Goal: Check status: Check status

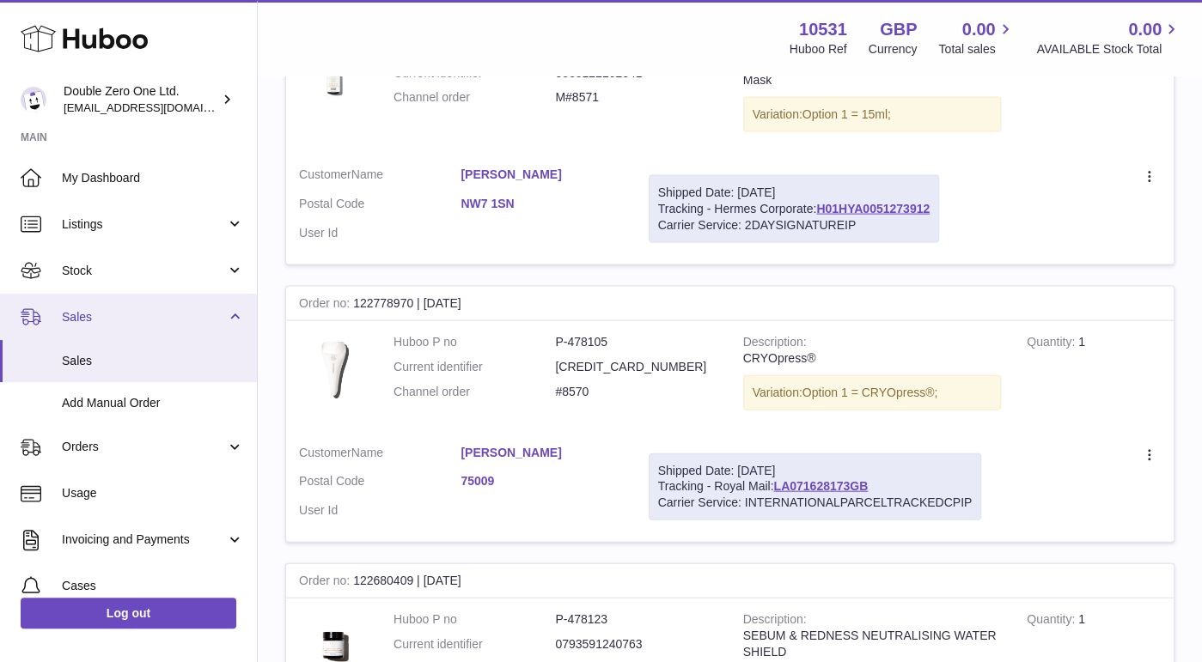
scroll to position [1799, 0]
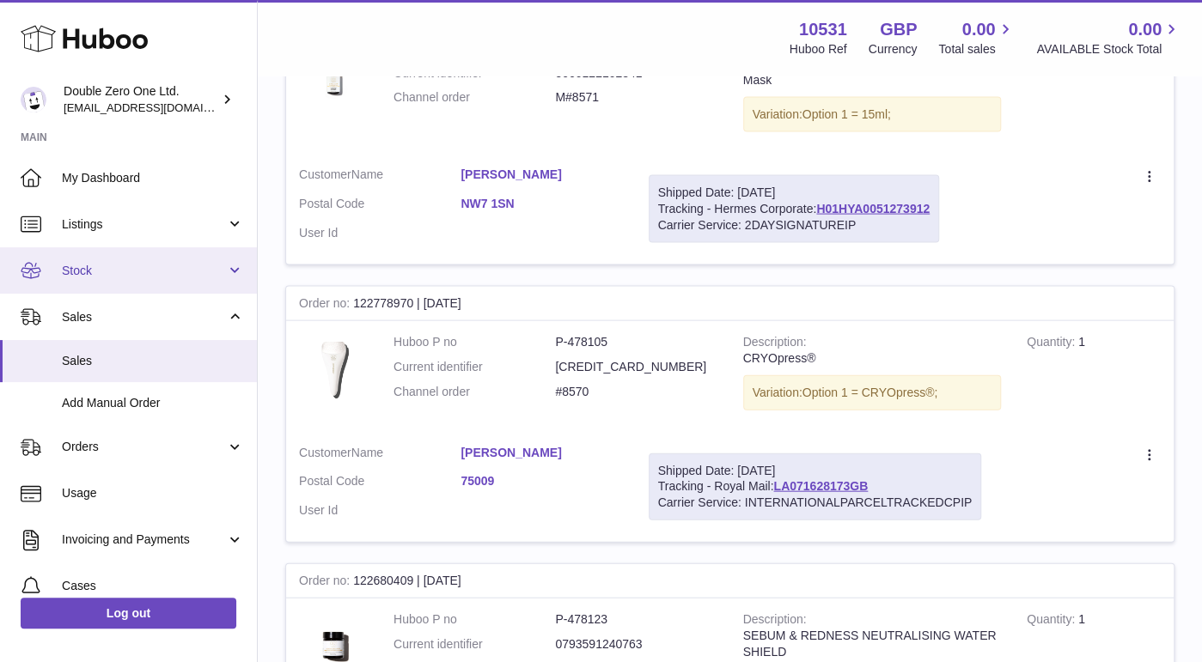
click at [108, 283] on link "Stock" at bounding box center [128, 270] width 257 height 46
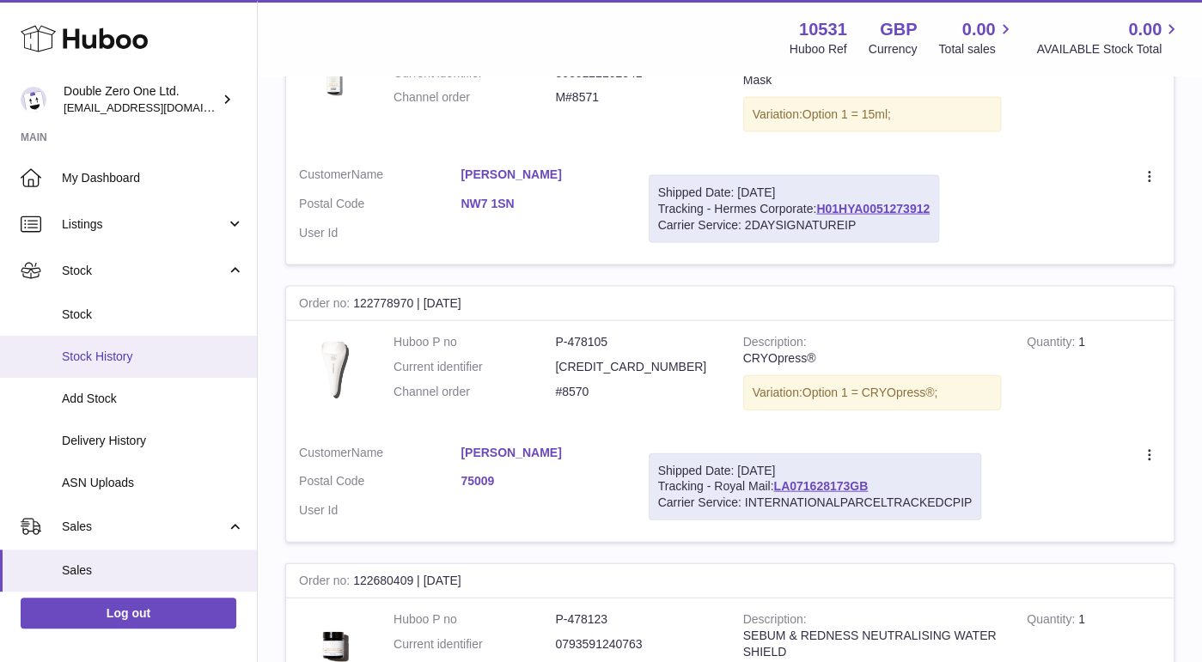
click at [91, 350] on span "Stock History" at bounding box center [153, 357] width 182 height 16
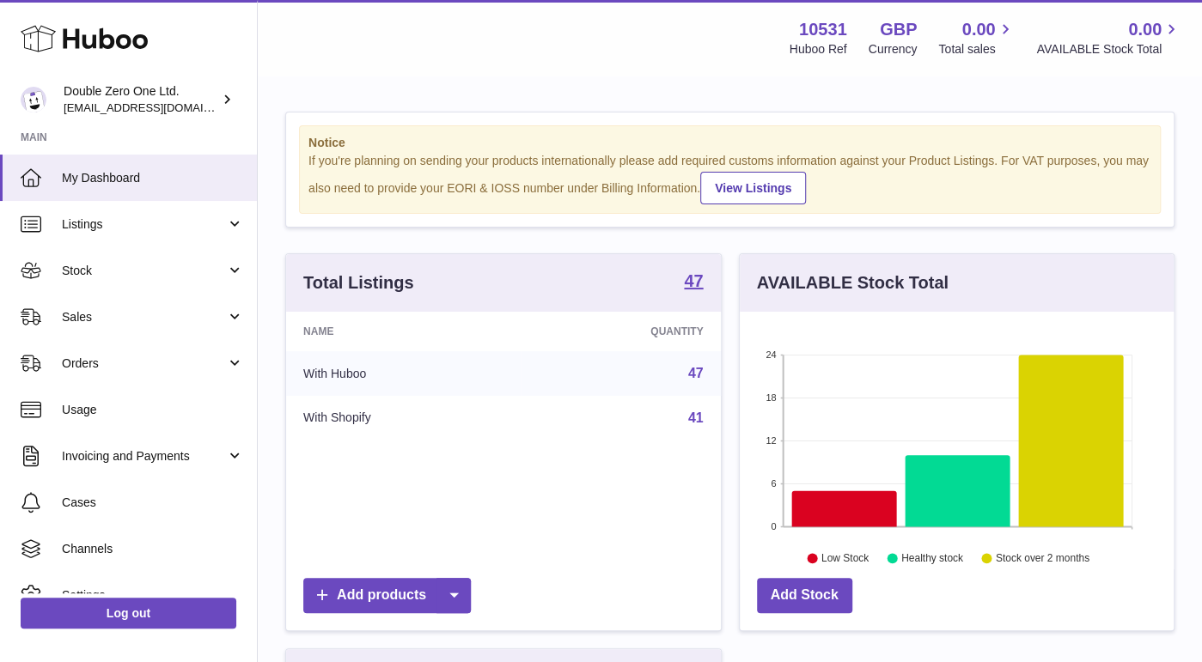
scroll to position [267, 435]
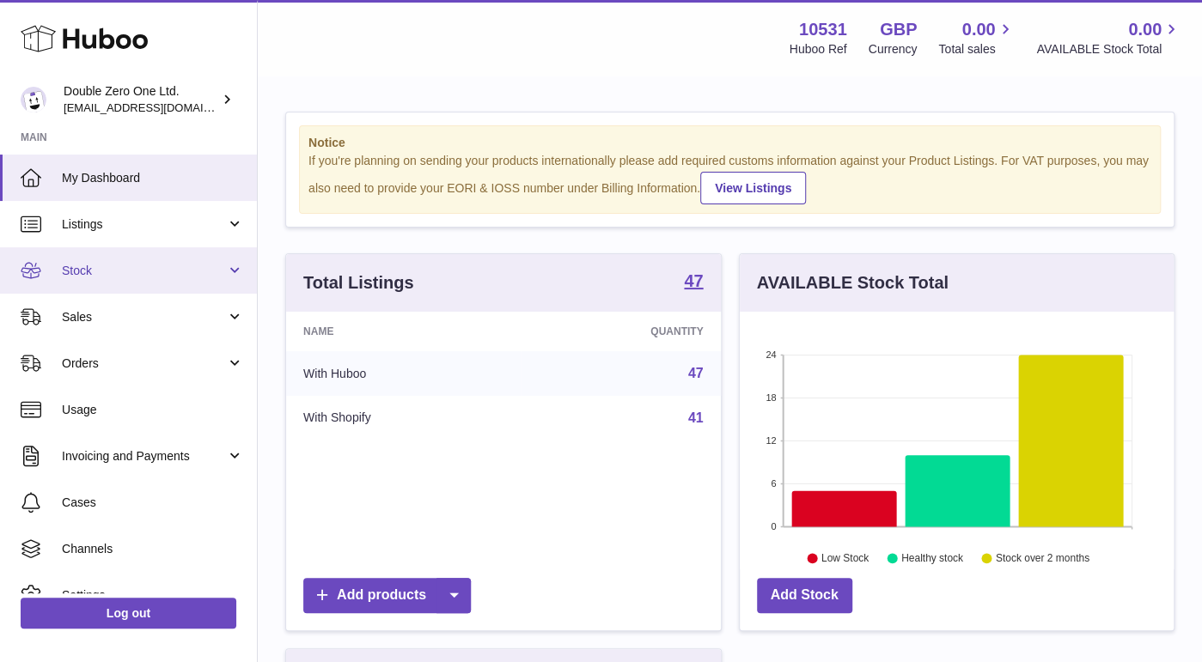
click at [123, 283] on link "Stock" at bounding box center [128, 270] width 257 height 46
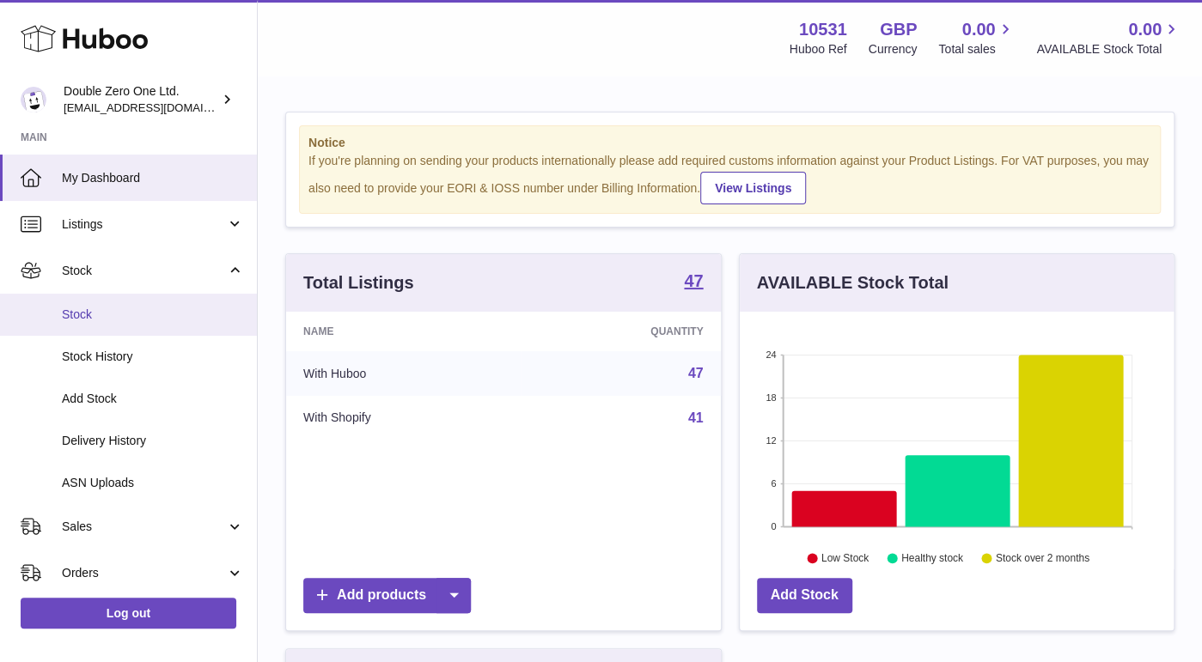
click at [112, 304] on link "Stock" at bounding box center [128, 315] width 257 height 42
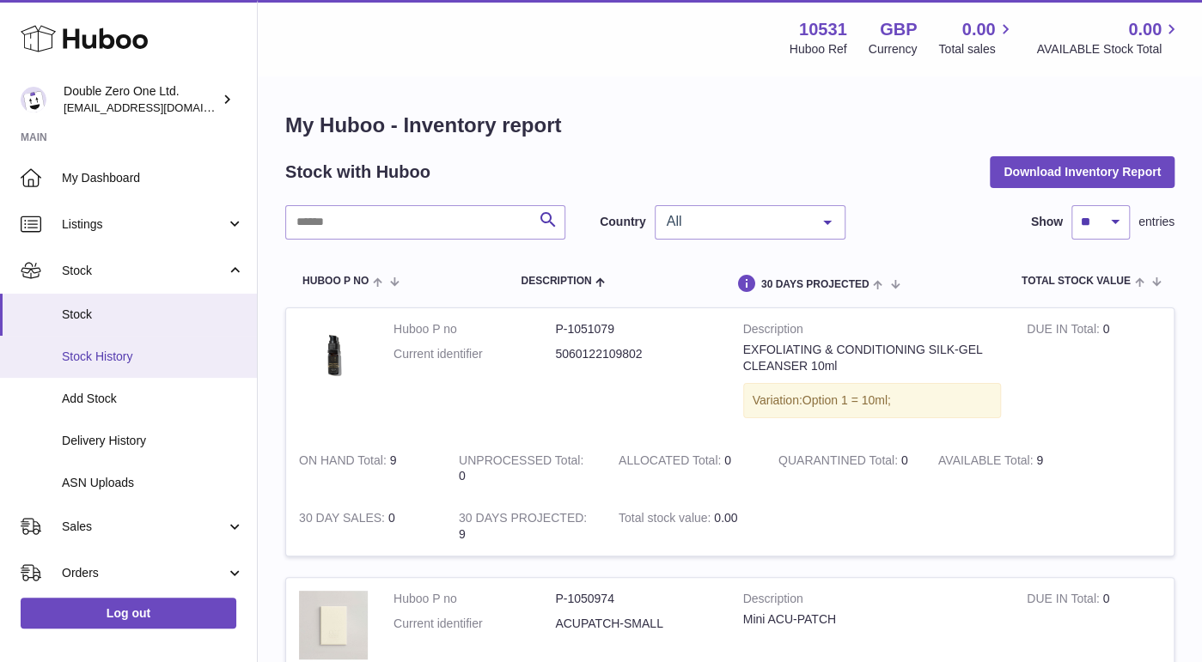
click at [152, 369] on link "Stock History" at bounding box center [128, 357] width 257 height 42
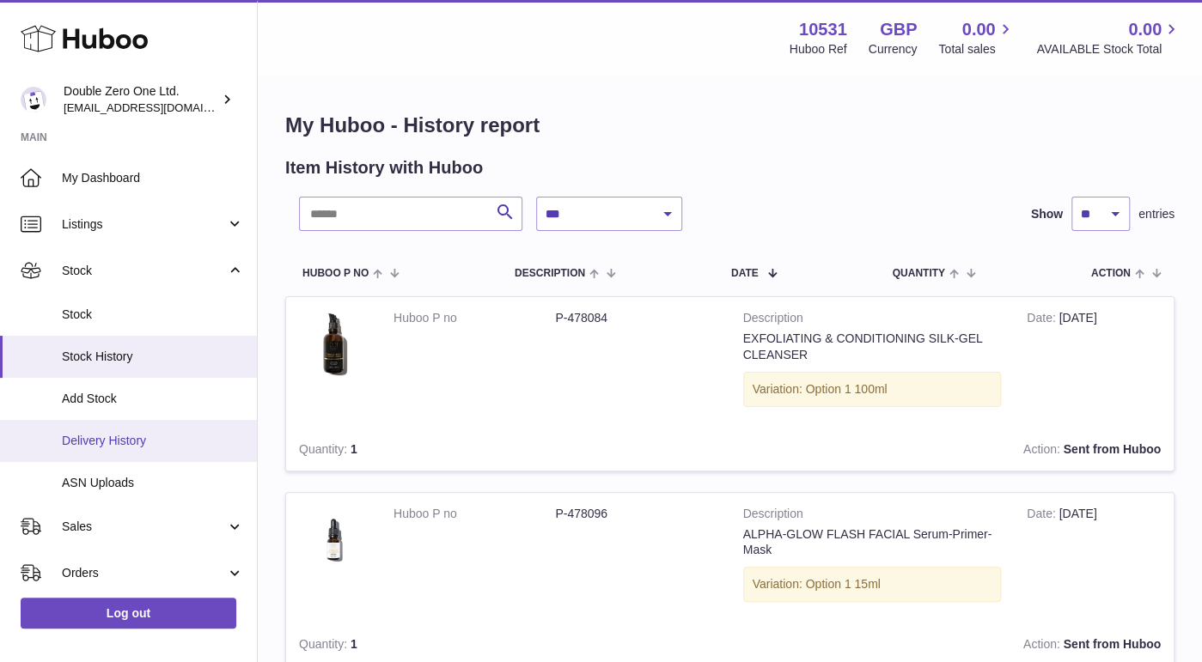
click at [149, 435] on span "Delivery History" at bounding box center [153, 441] width 182 height 16
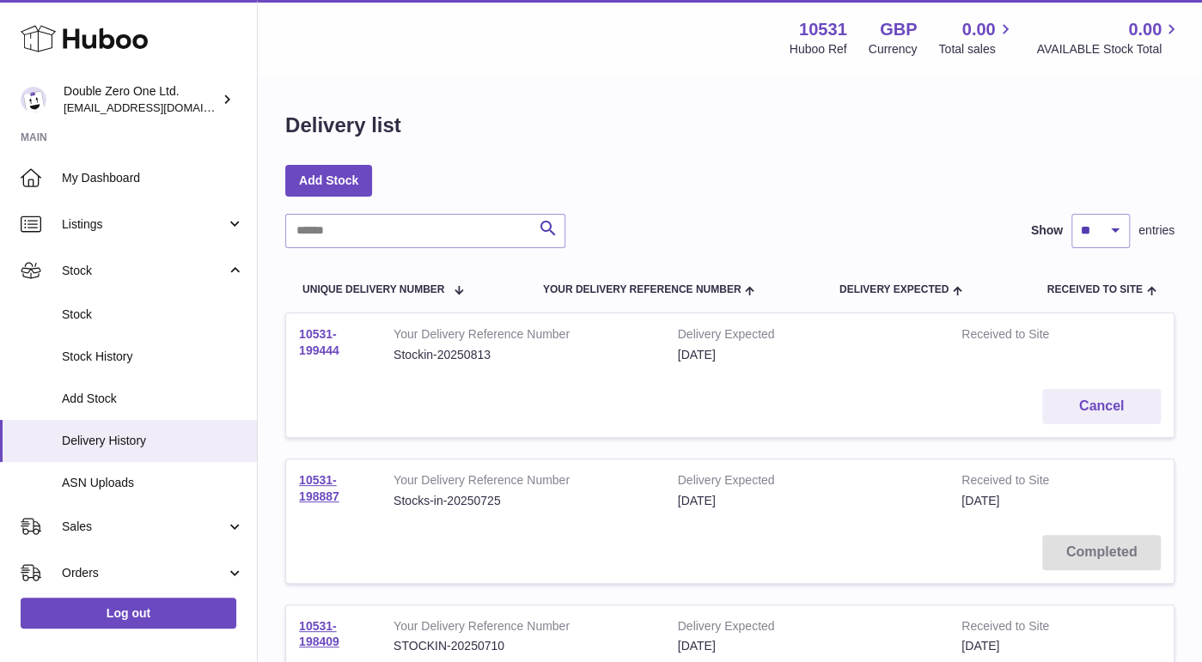
click at [318, 352] on link "10531-199444" at bounding box center [319, 342] width 40 height 30
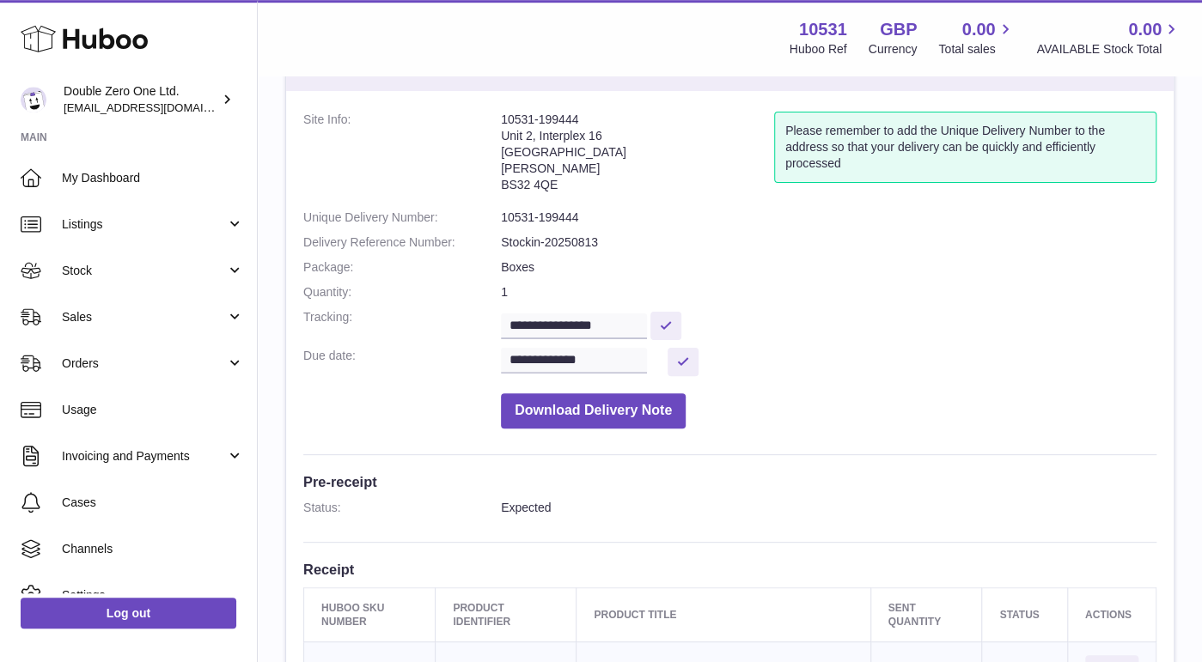
scroll to position [79, 0]
click at [579, 326] on input "**********" at bounding box center [574, 326] width 146 height 26
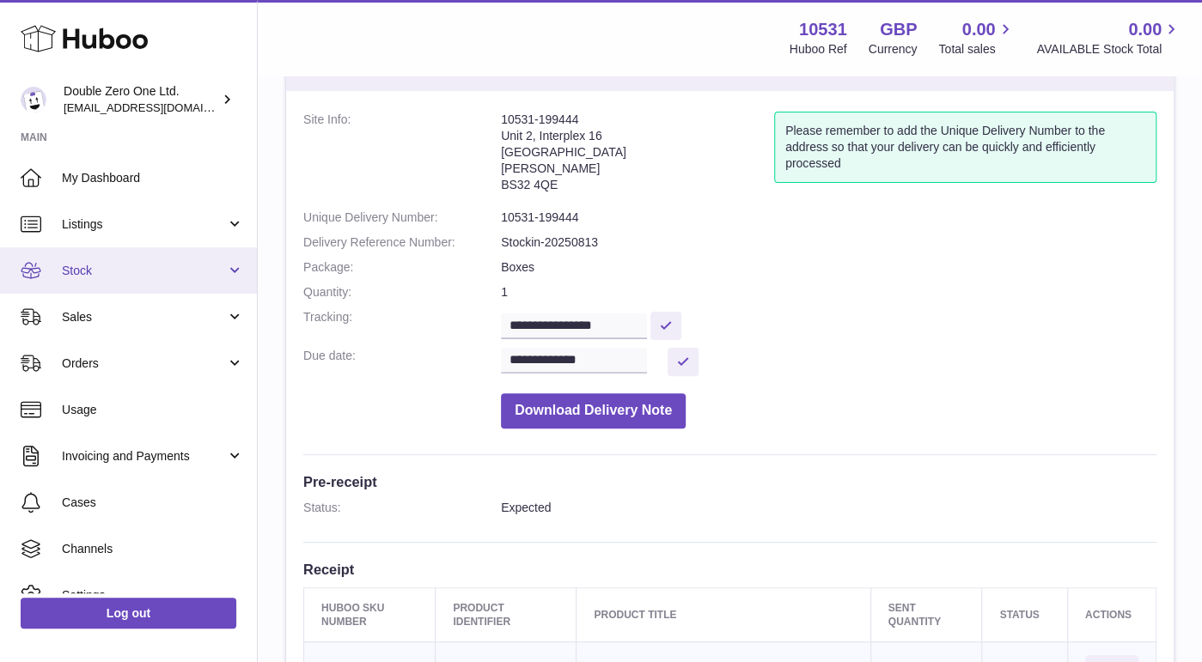
click at [127, 272] on span "Stock" at bounding box center [144, 271] width 164 height 16
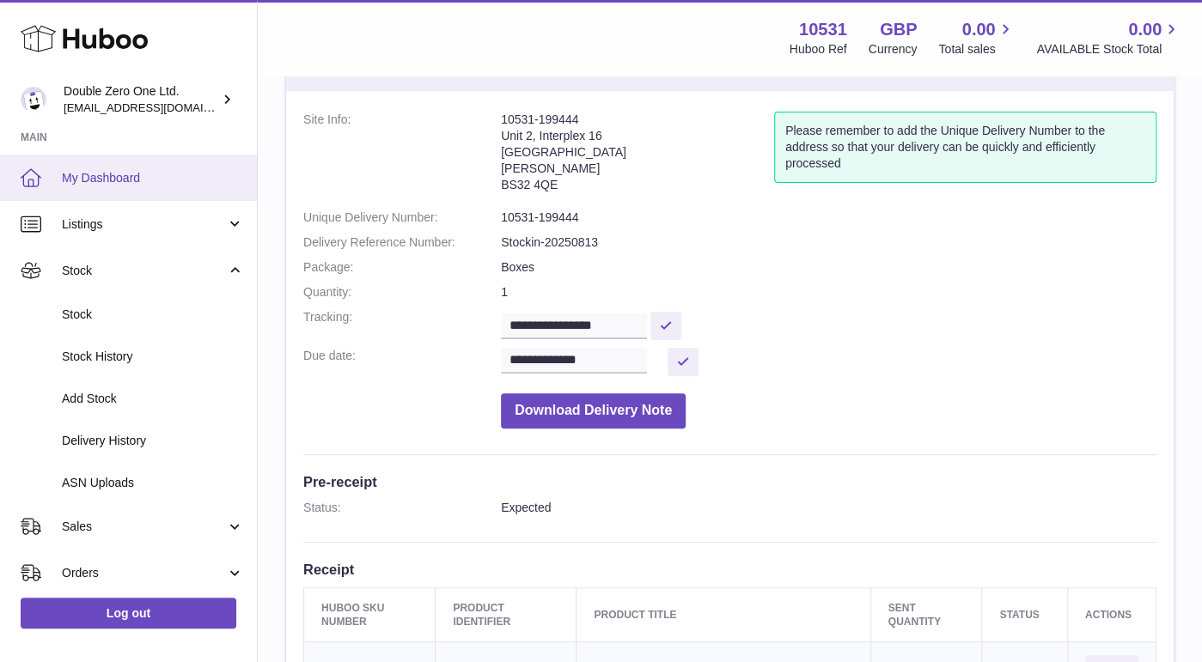
click at [131, 171] on span "My Dashboard" at bounding box center [153, 178] width 182 height 16
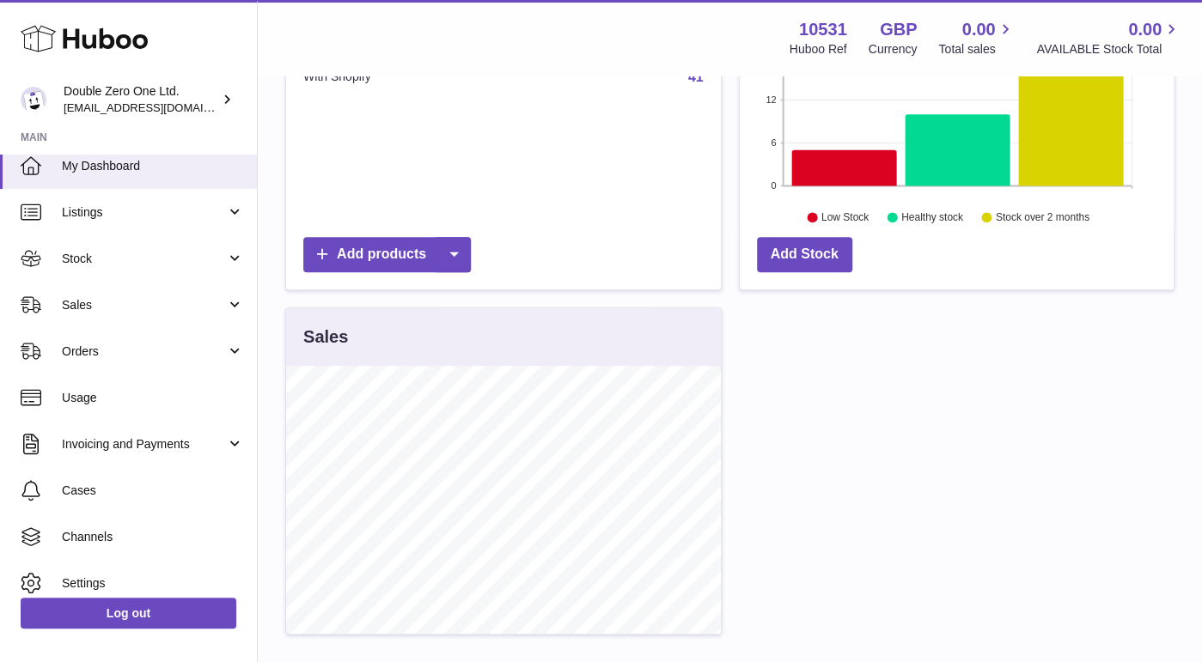
scroll to position [397, 0]
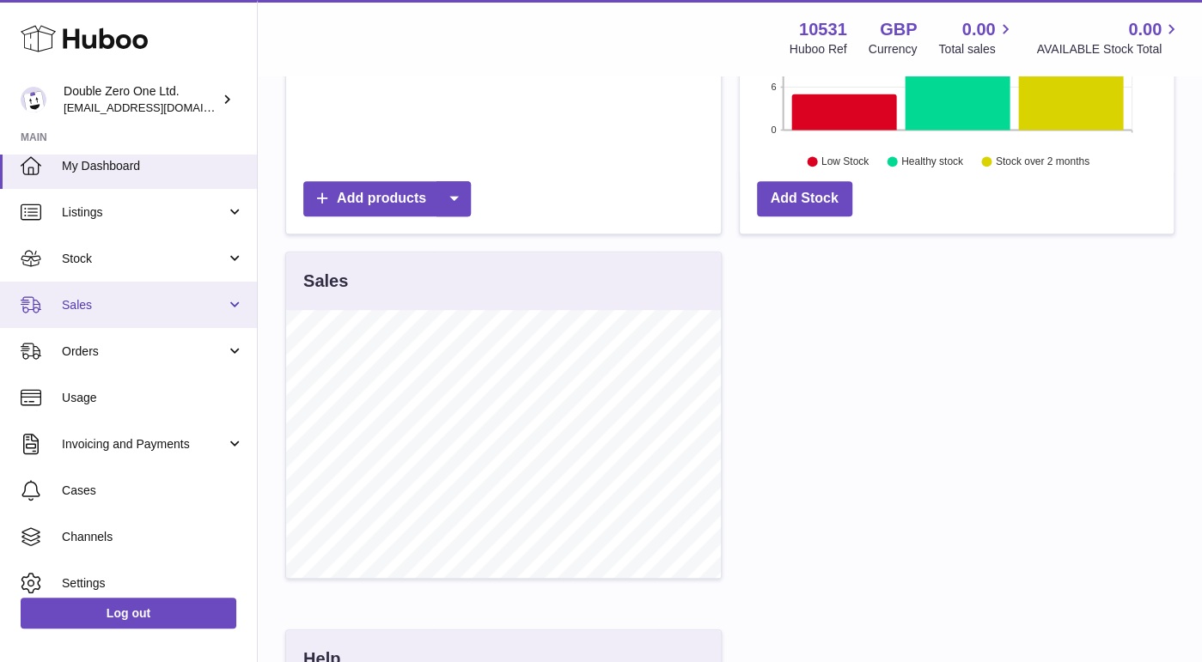
click at [74, 307] on span "Sales" at bounding box center [144, 305] width 164 height 16
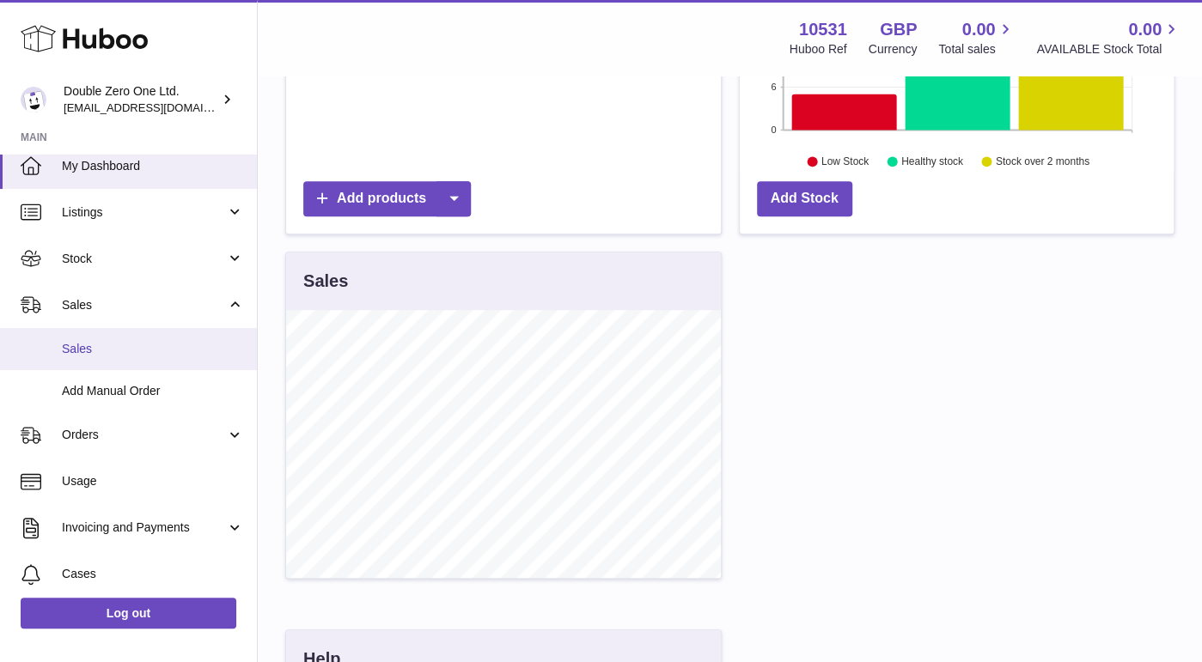
click at [131, 348] on span "Sales" at bounding box center [153, 349] width 182 height 16
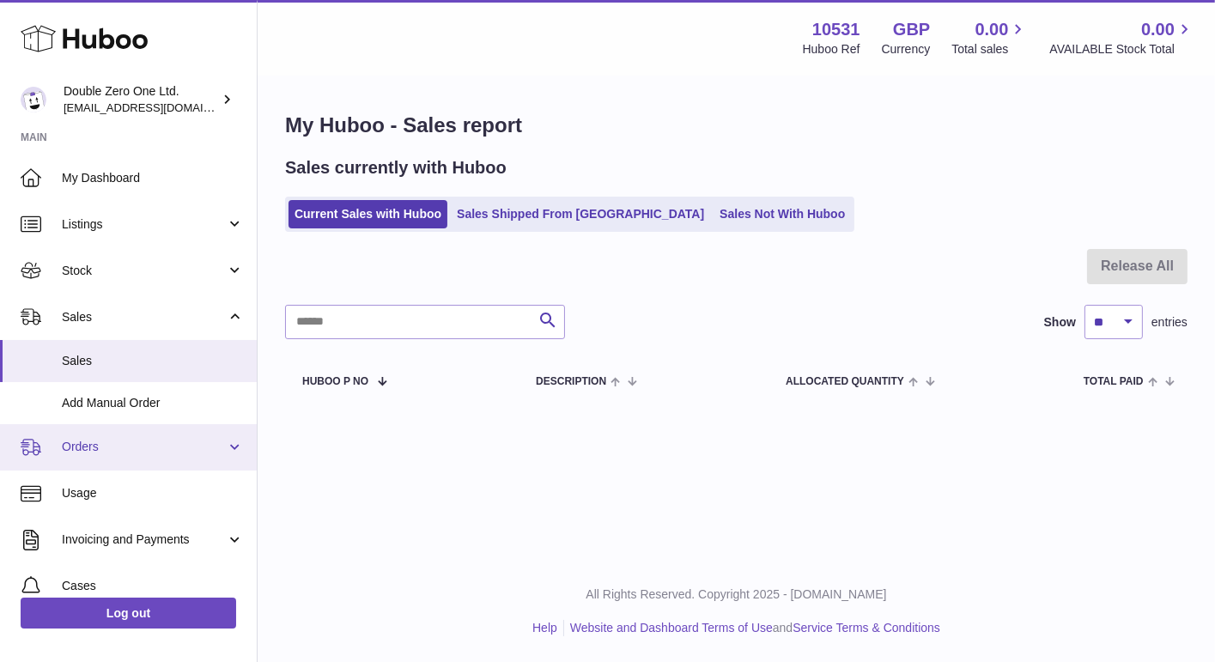
click at [149, 450] on span "Orders" at bounding box center [144, 447] width 164 height 16
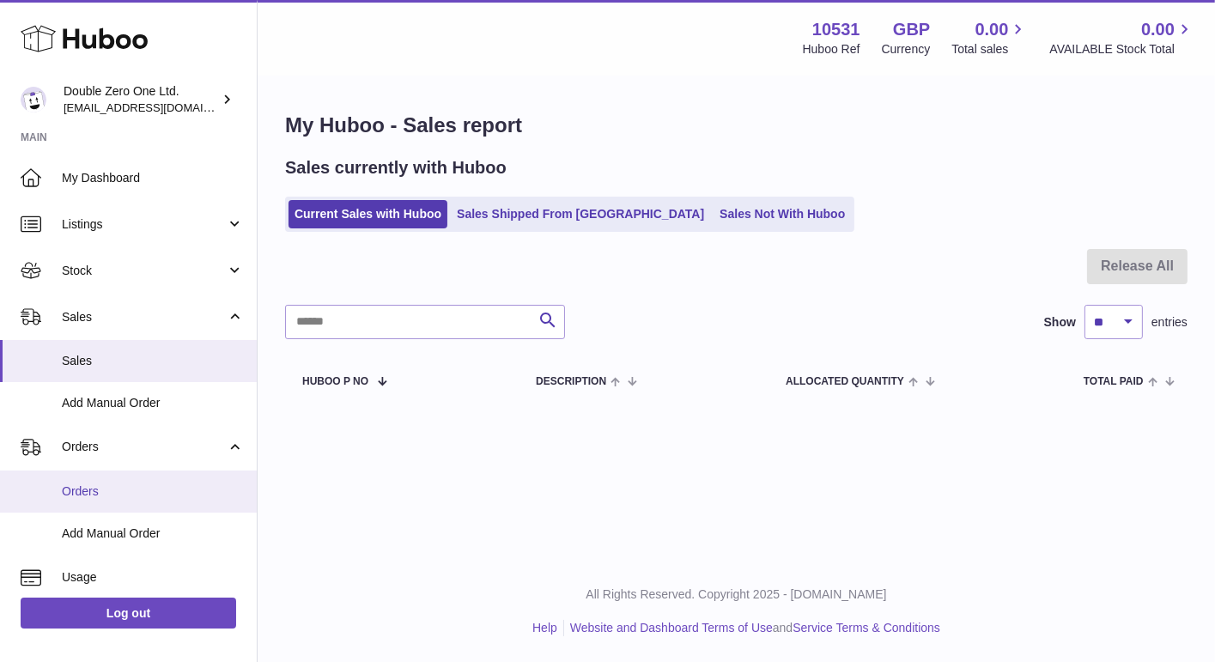
click at [141, 483] on link "Orders" at bounding box center [128, 492] width 257 height 42
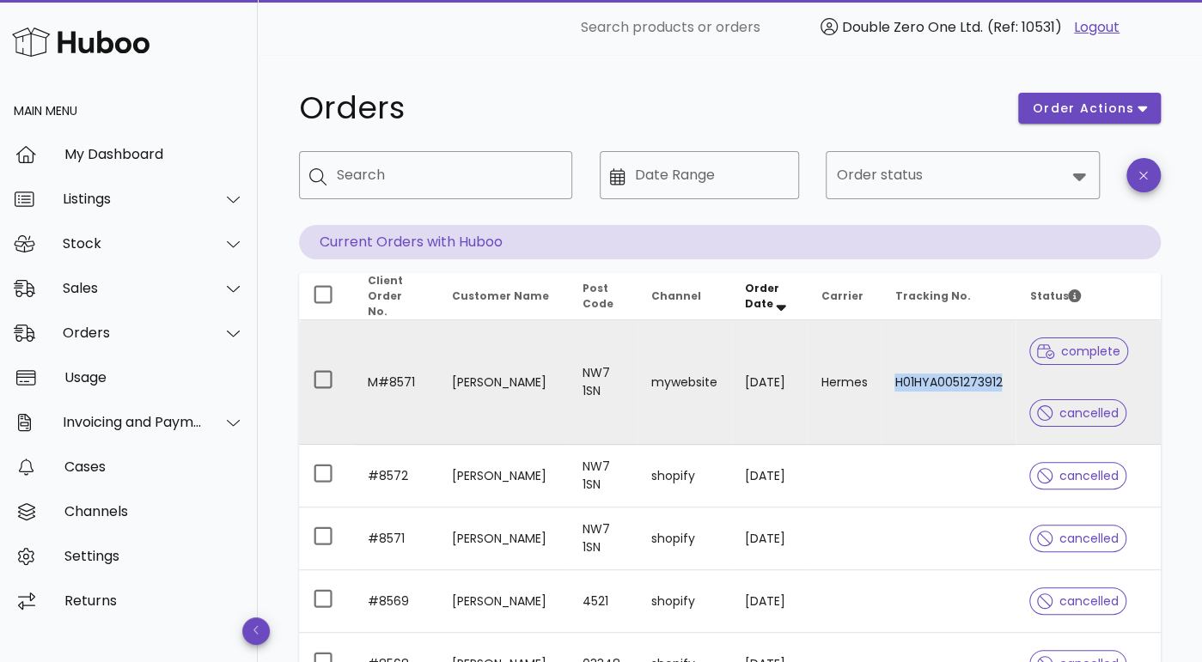
drag, startPoint x: 891, startPoint y: 374, endPoint x: 1001, endPoint y: 377, distance: 109.1
click at [1001, 377] on td "H01HYA0051273912" at bounding box center [947, 382] width 135 height 125
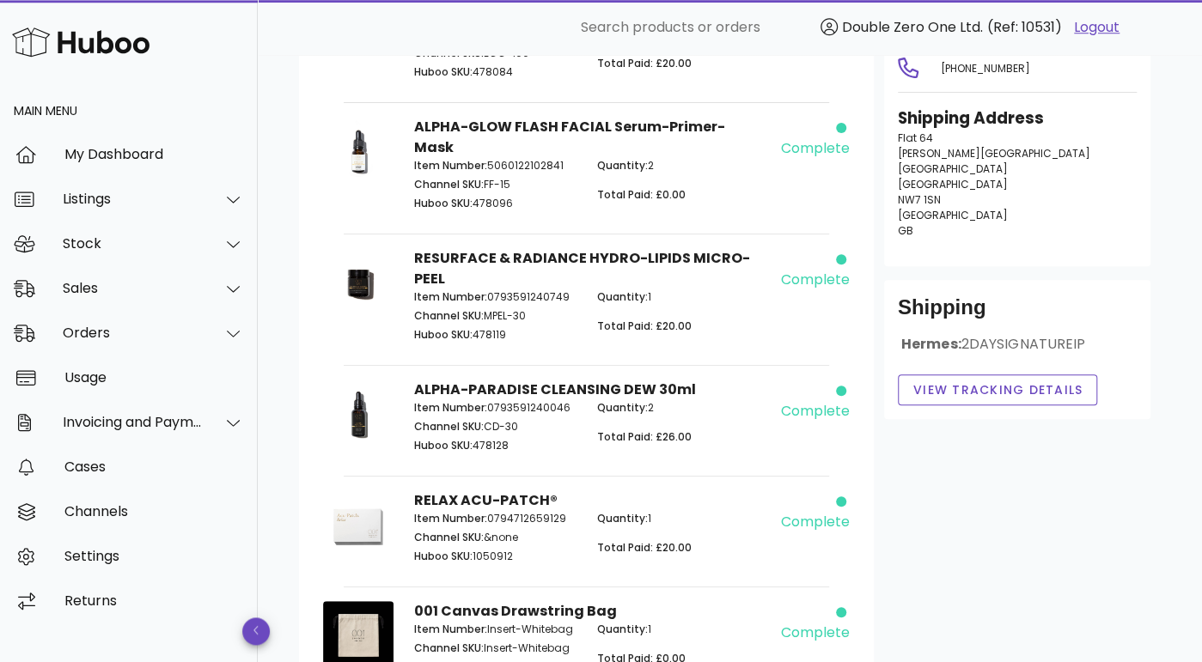
scroll to position [135, 0]
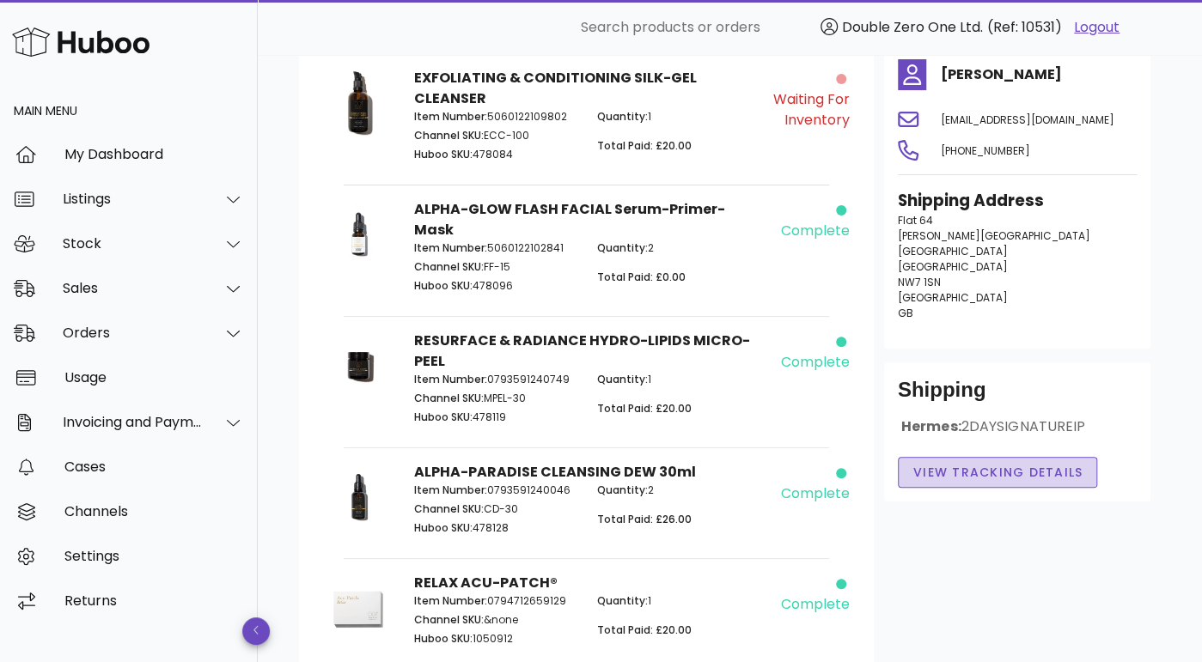
click at [989, 470] on span "View Tracking details" at bounding box center [997, 473] width 171 height 18
